Goal: Information Seeking & Learning: Learn about a topic

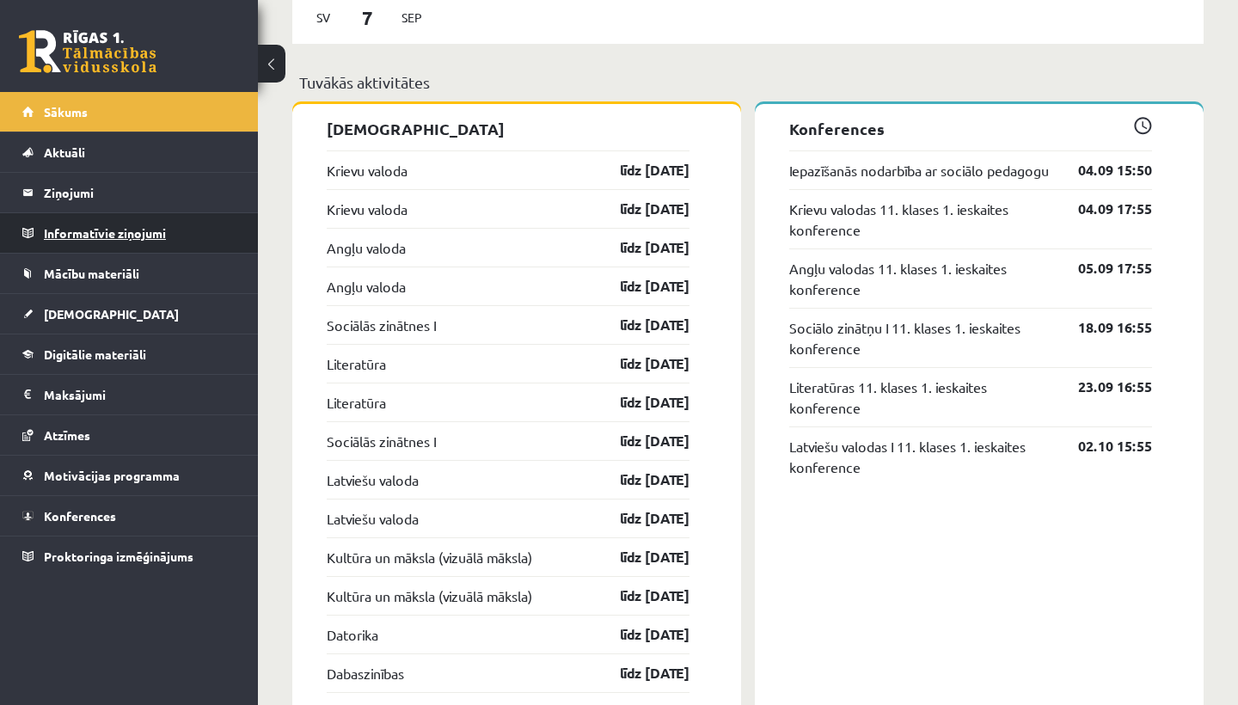
scroll to position [1360, 0]
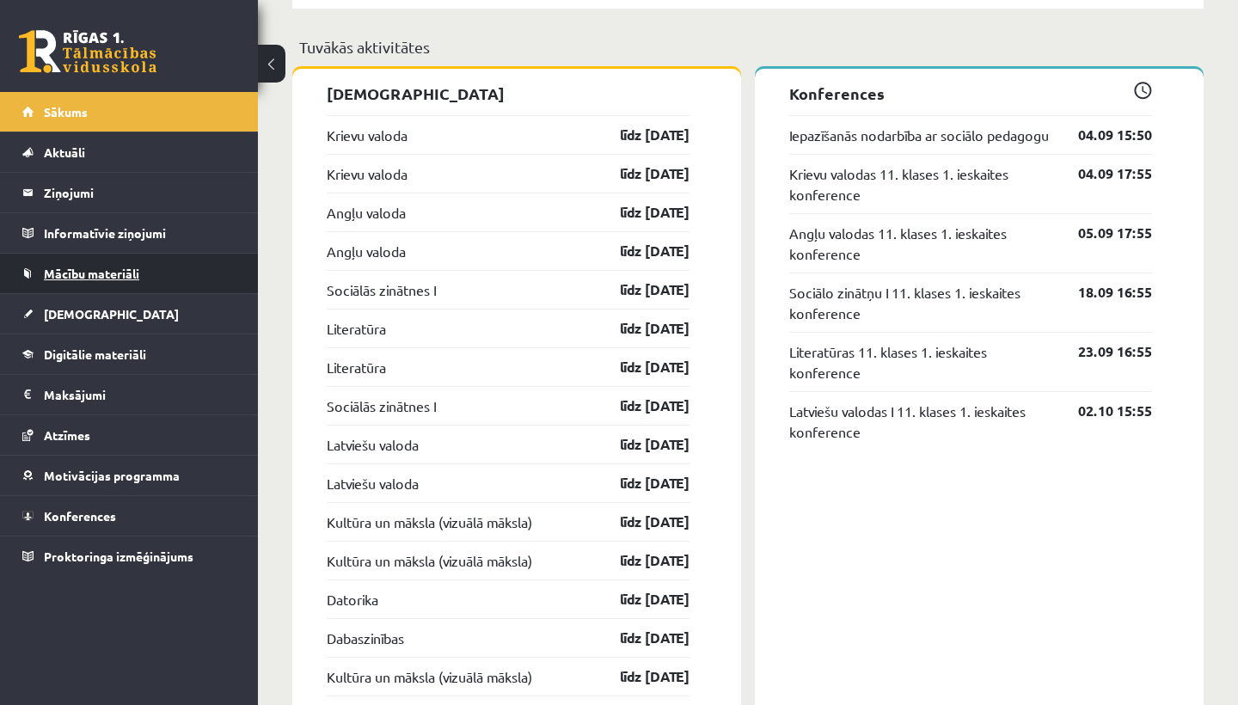
click at [88, 269] on span "Mācību materiāli" at bounding box center [91, 273] width 95 height 15
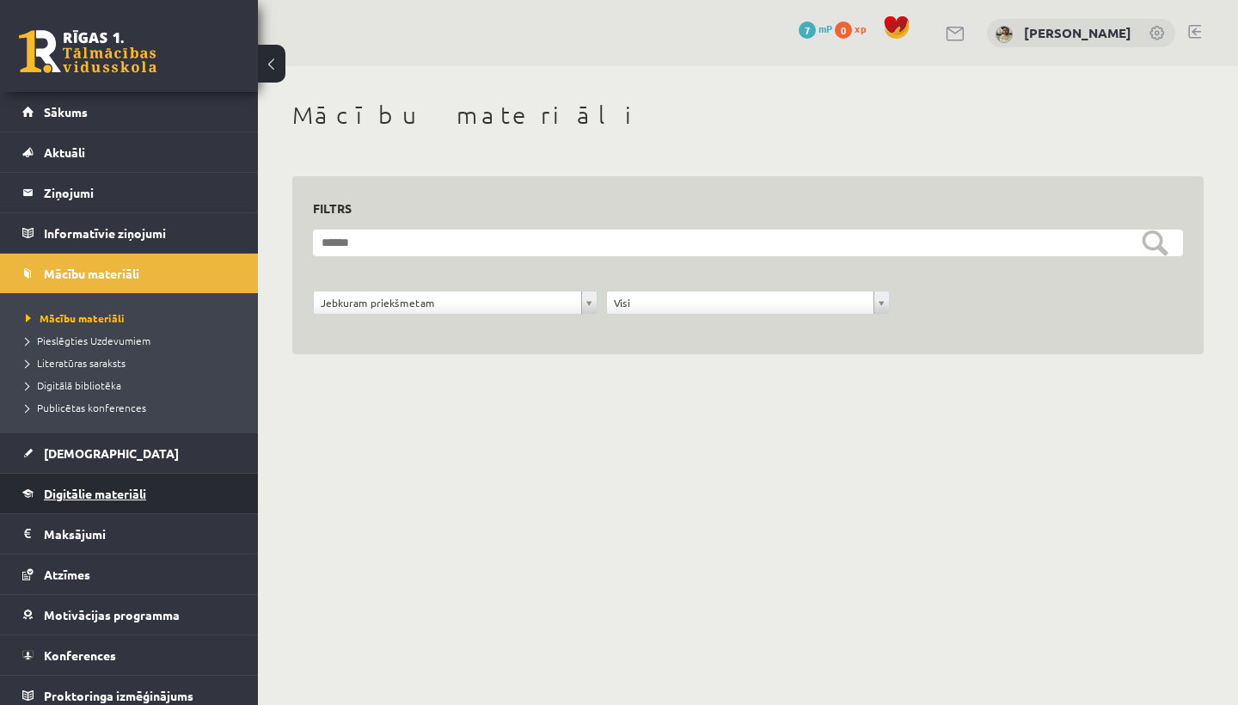
click at [87, 493] on span "Digitālie materiāli" at bounding box center [95, 493] width 102 height 15
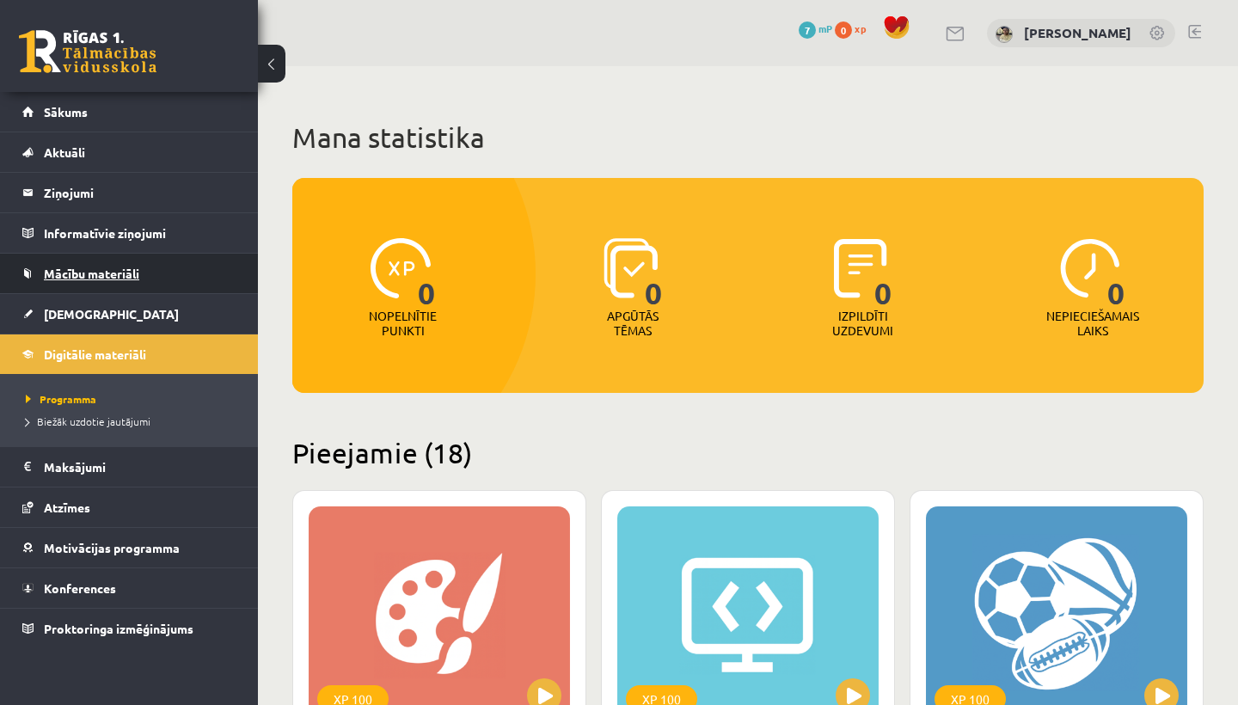
click at [59, 272] on span "Mācību materiāli" at bounding box center [91, 273] width 95 height 15
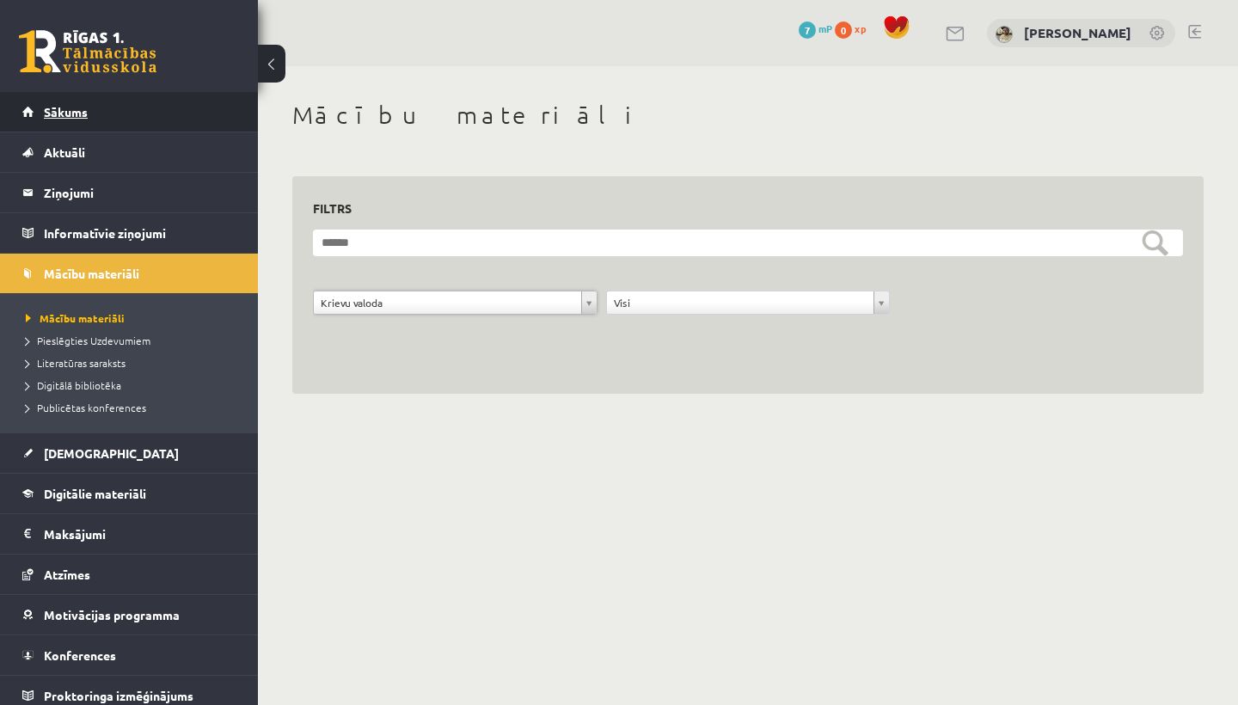
click at [58, 113] on span "Sākums" at bounding box center [66, 111] width 44 height 15
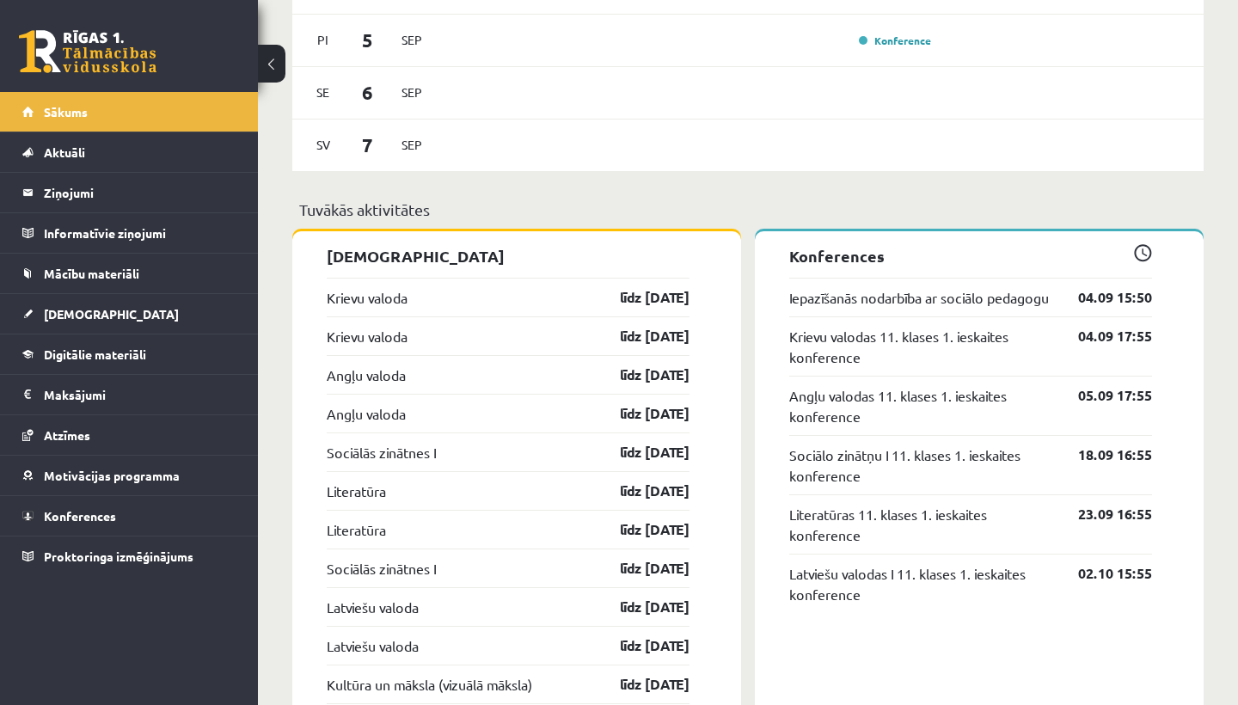
scroll to position [1199, 0]
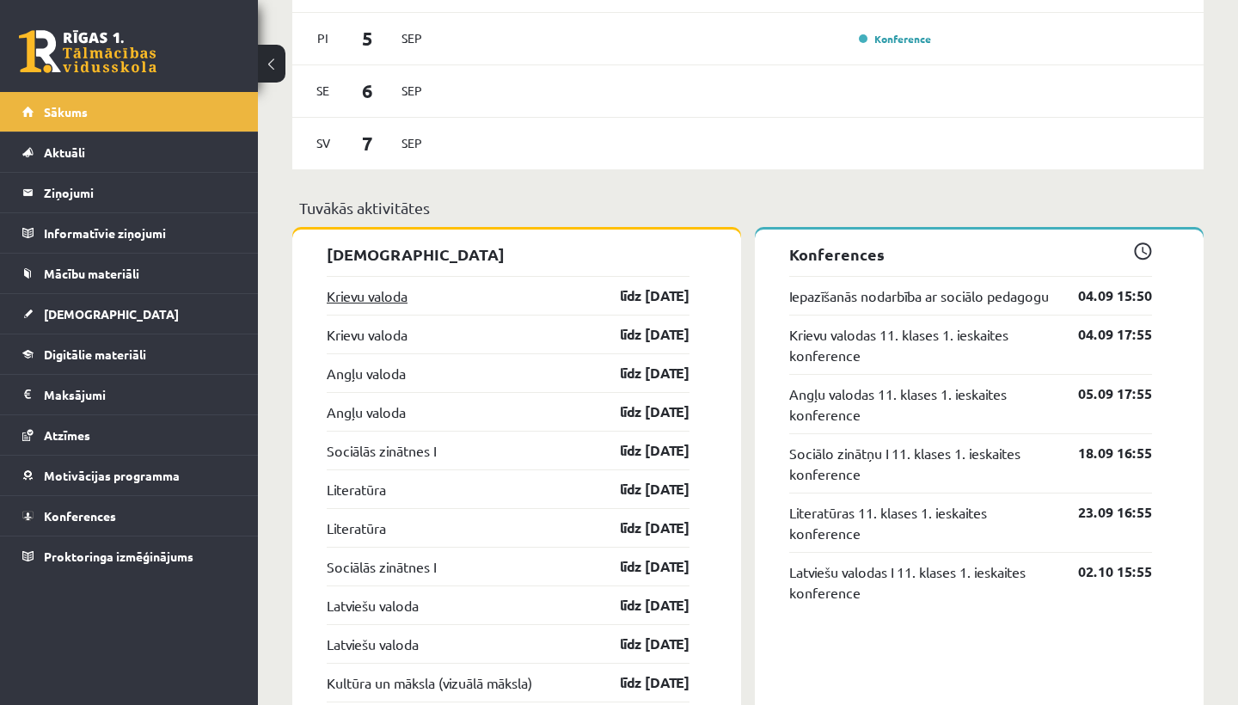
click at [368, 292] on link "Krievu valoda" at bounding box center [367, 295] width 81 height 21
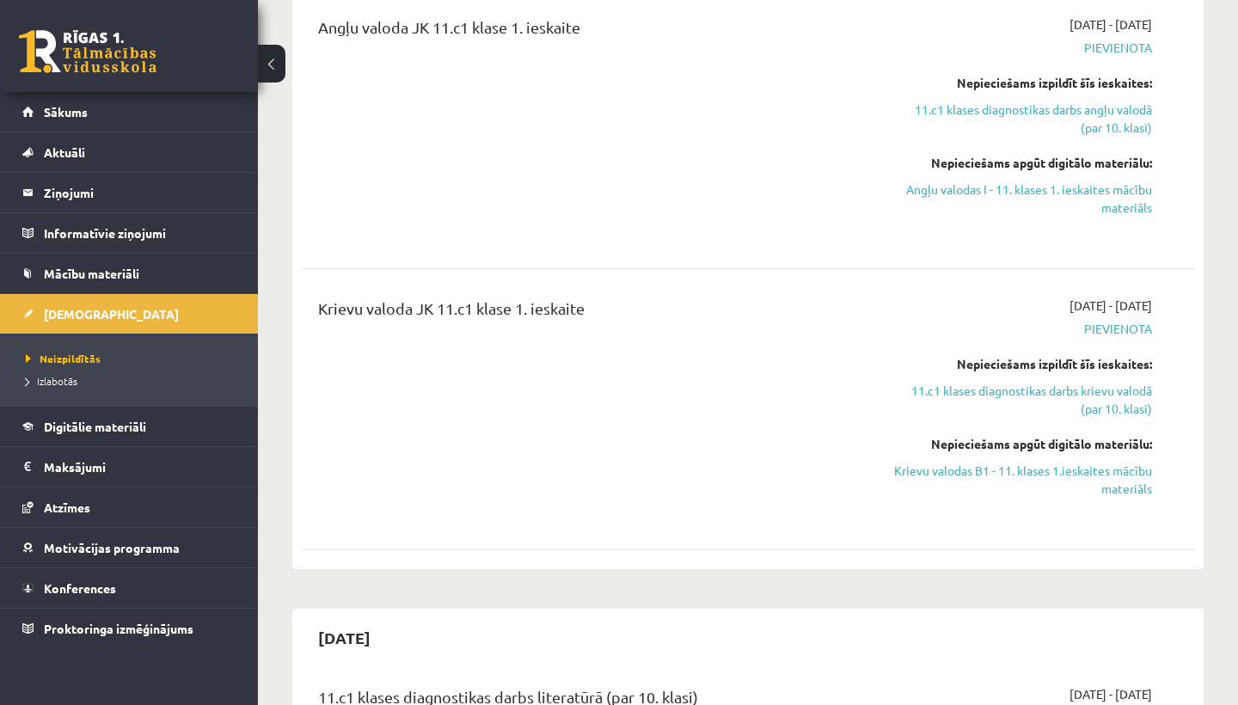
scroll to position [472, 0]
click at [1056, 476] on link "Krievu valodas B1 - 11. klases 1.ieskaites mācību materiāls" at bounding box center [1021, 479] width 260 height 36
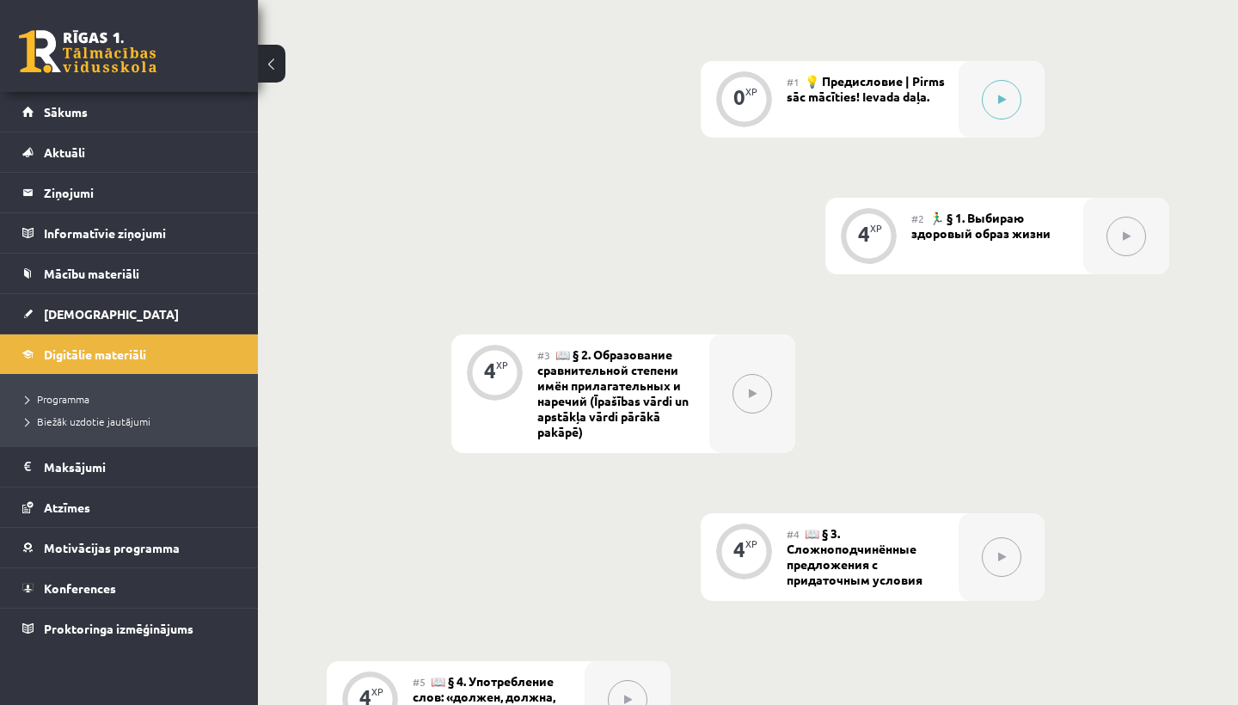
scroll to position [547, 0]
click at [1007, 101] on button at bounding box center [1002, 99] width 40 height 40
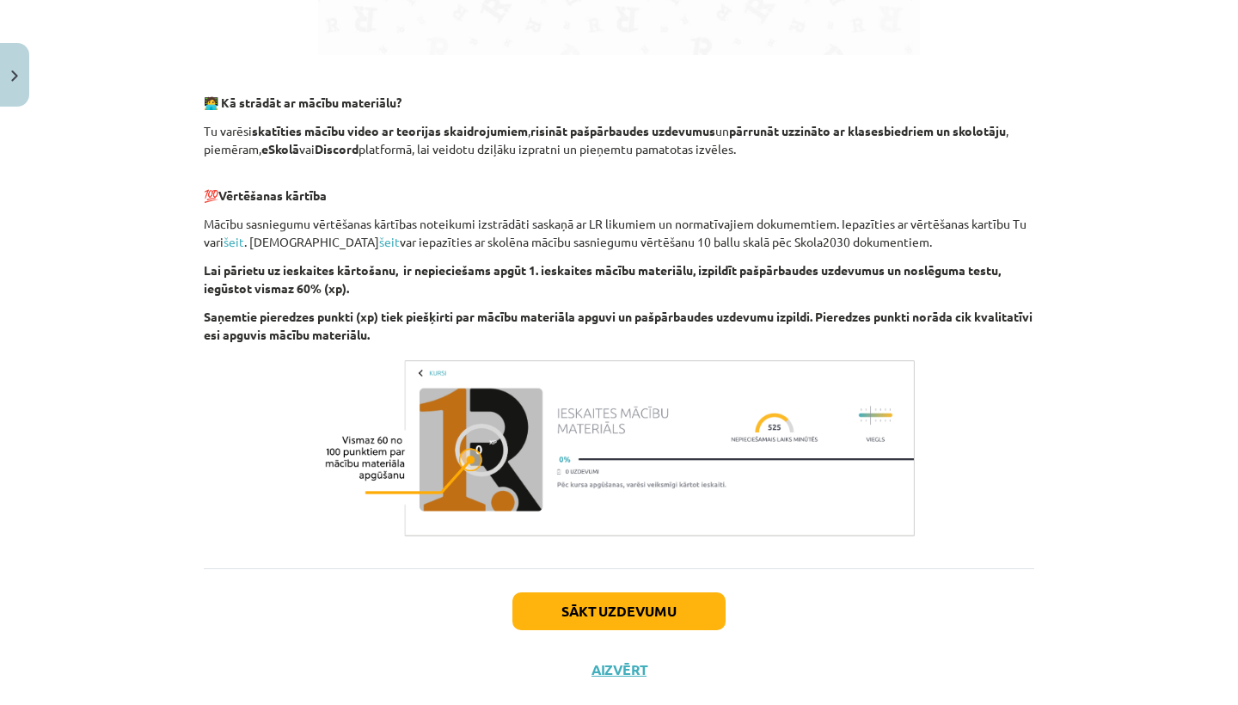
scroll to position [1029, 0]
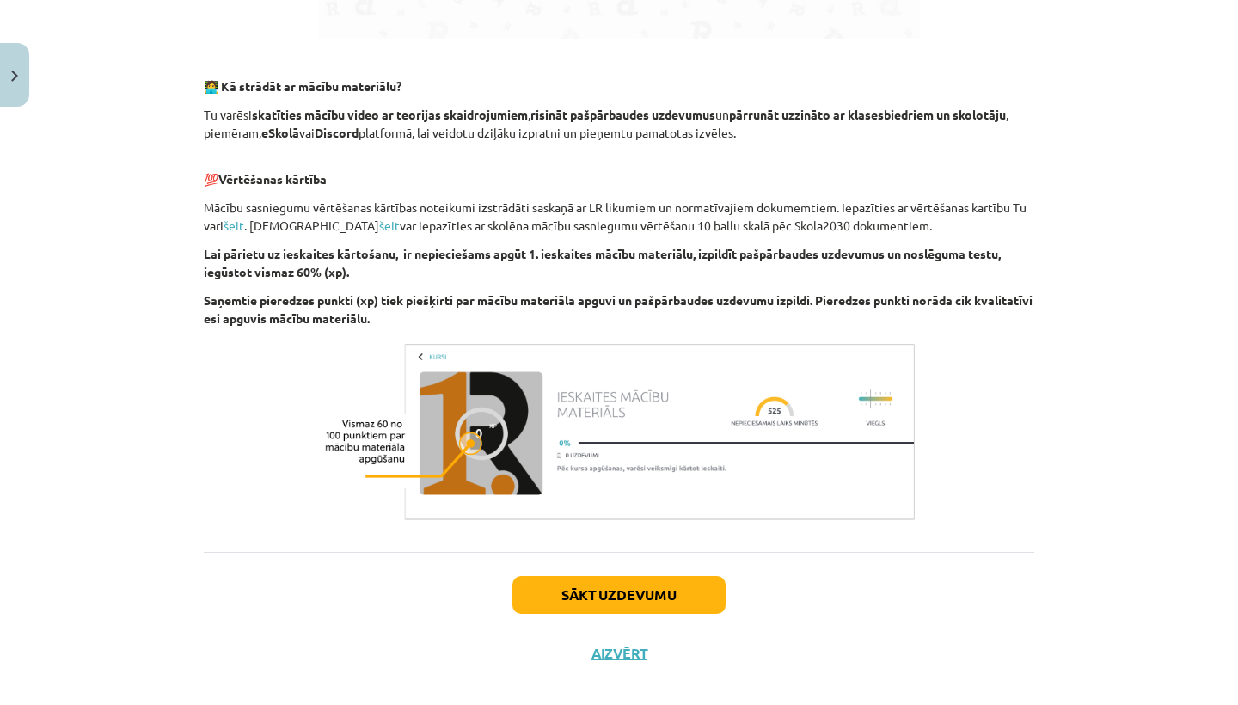
click at [607, 599] on button "Sākt uzdevumu" at bounding box center [618, 595] width 213 height 38
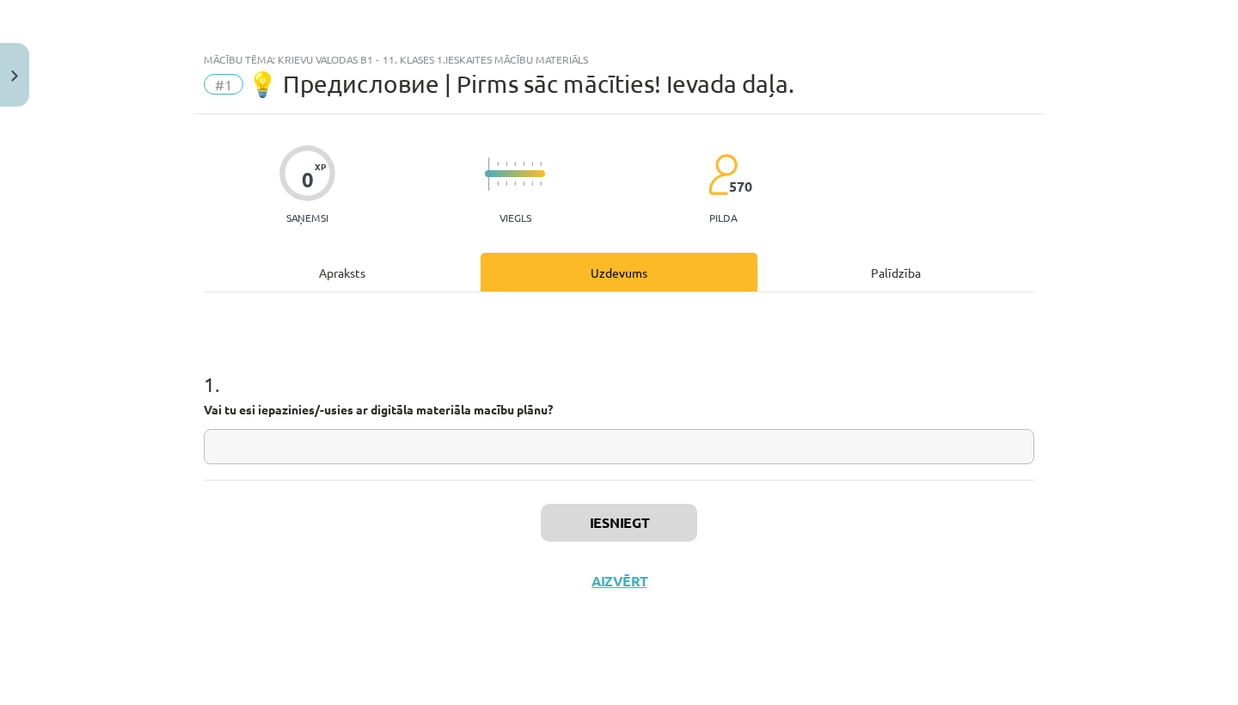
click at [502, 446] on input "text" at bounding box center [619, 446] width 830 height 35
type input "**"
click at [616, 523] on button "Iesniegt" at bounding box center [619, 523] width 156 height 38
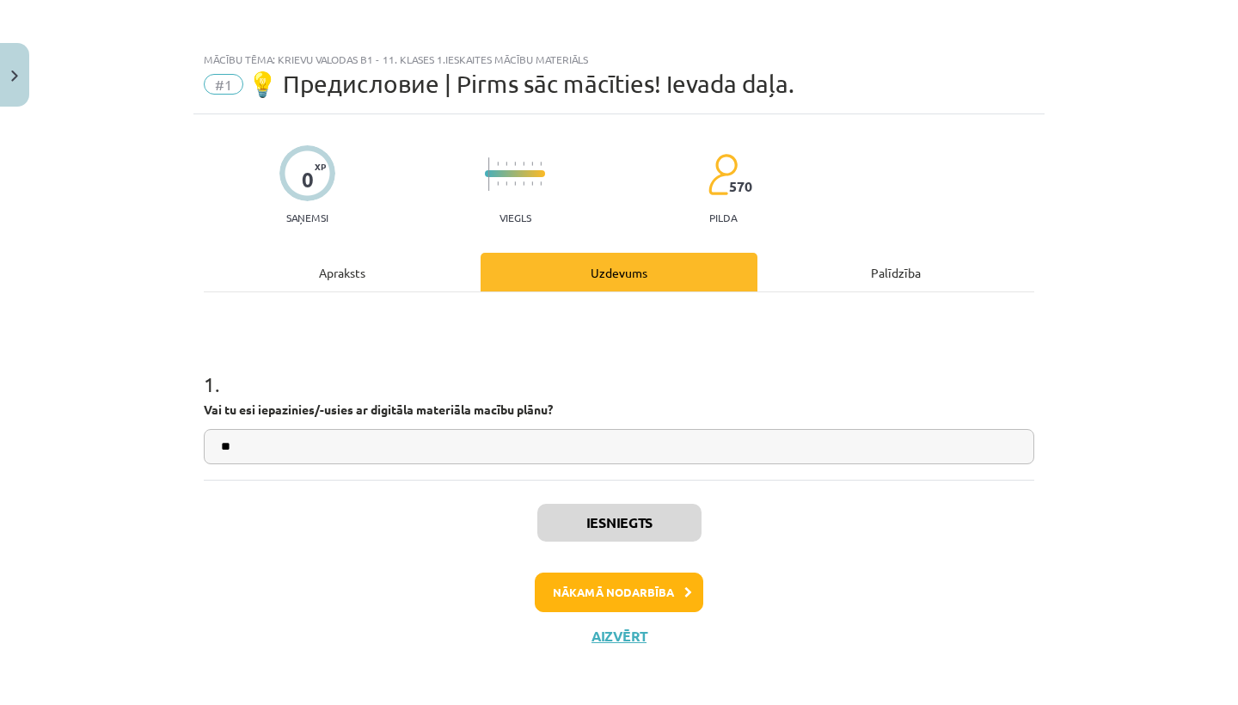
click at [627, 582] on button "Nākamā nodarbība" at bounding box center [619, 592] width 168 height 40
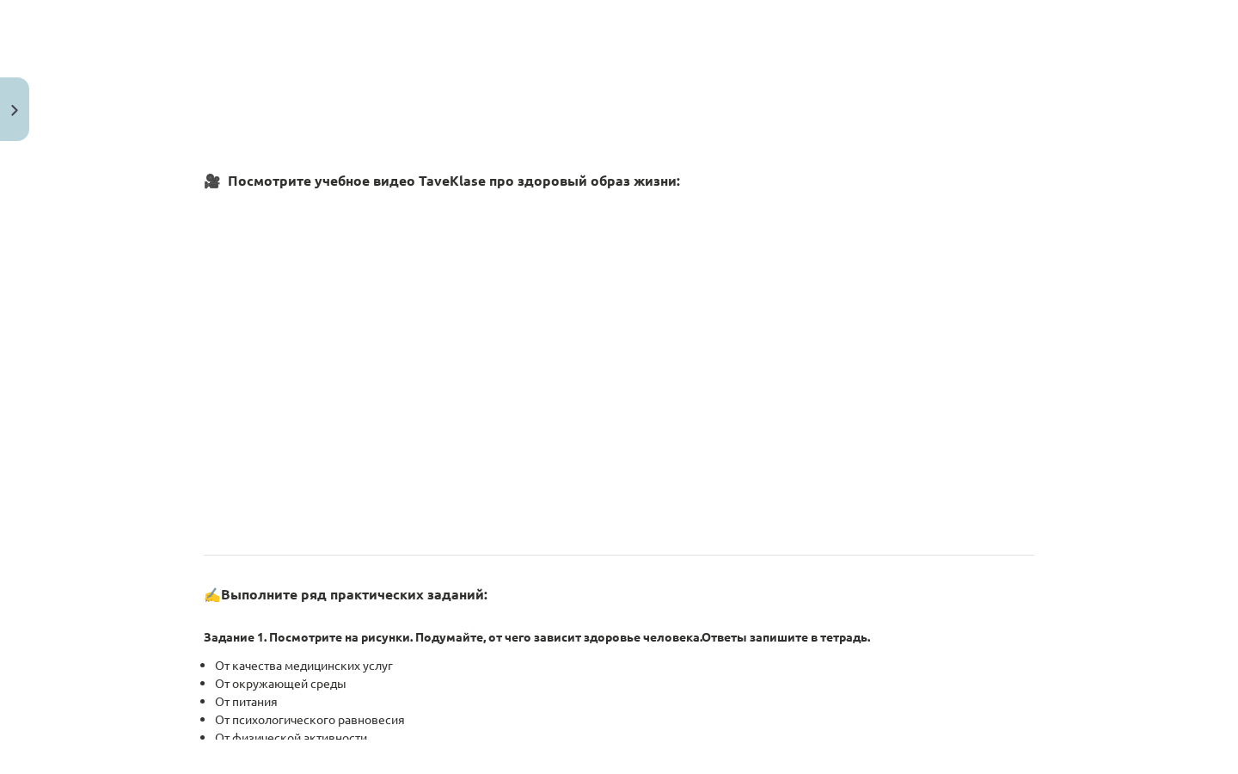
scroll to position [898, 0]
